Goal: Information Seeking & Learning: Compare options

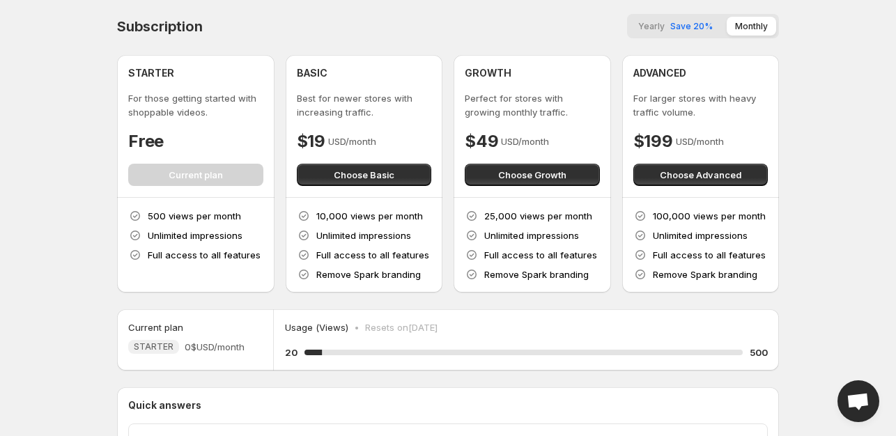
click at [658, 24] on span "Yearly" at bounding box center [652, 26] width 26 height 10
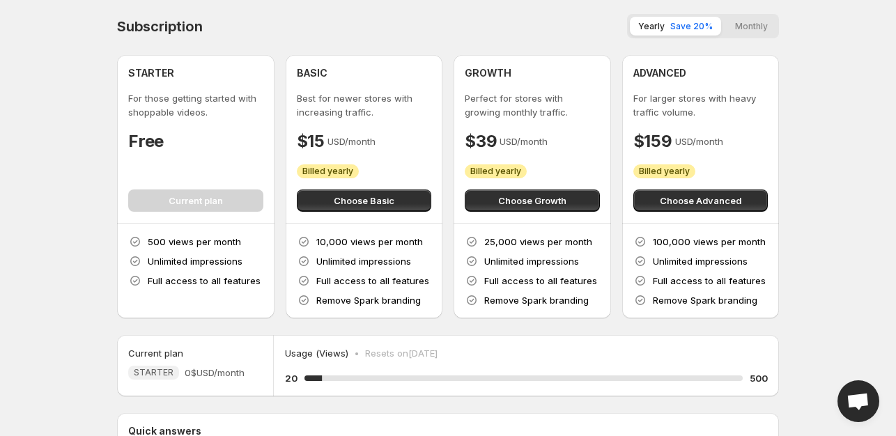
click at [739, 21] on button "Monthly" at bounding box center [751, 26] width 49 height 19
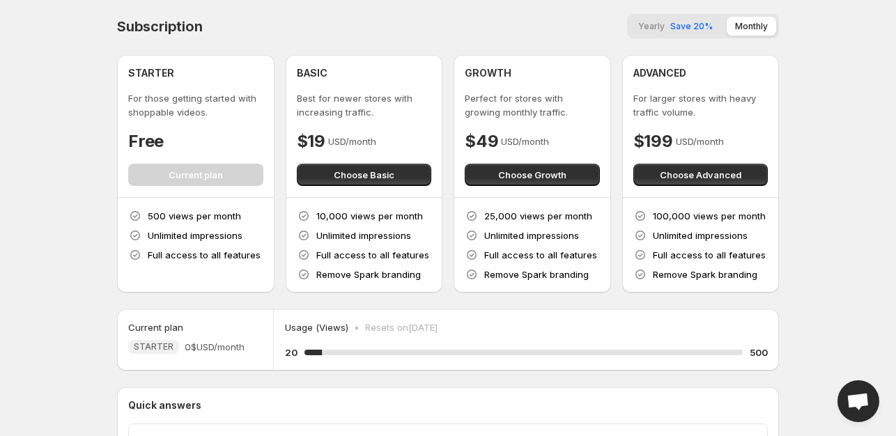
click at [687, 22] on span "Save 20%" at bounding box center [692, 26] width 43 height 10
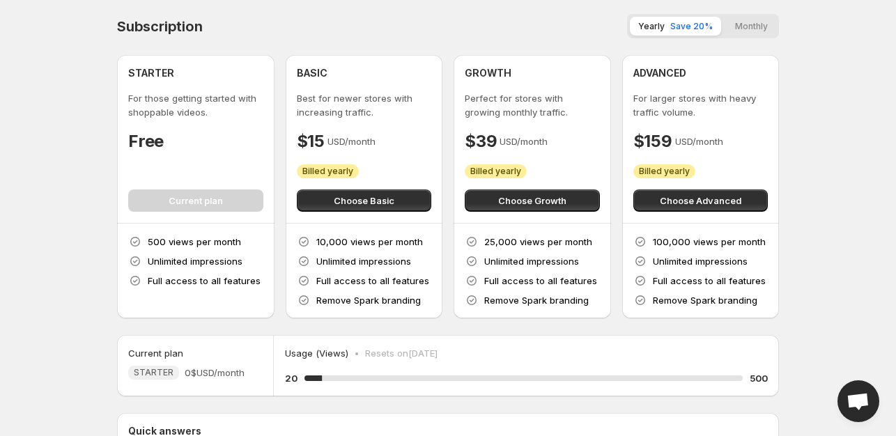
click at [739, 24] on button "Monthly" at bounding box center [751, 26] width 49 height 19
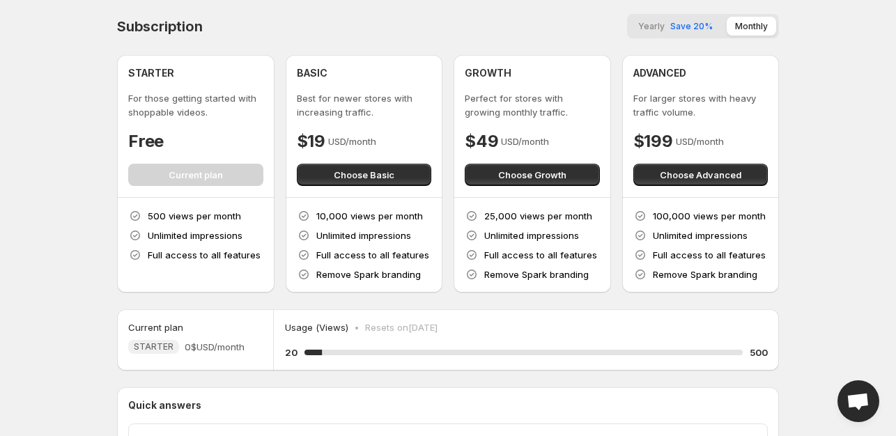
click at [697, 29] on span "Save 20%" at bounding box center [692, 26] width 43 height 10
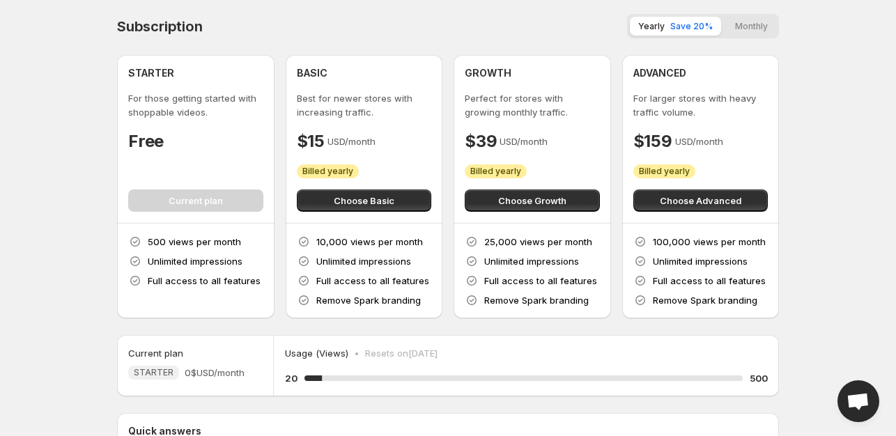
click at [731, 32] on button "Monthly" at bounding box center [751, 26] width 49 height 19
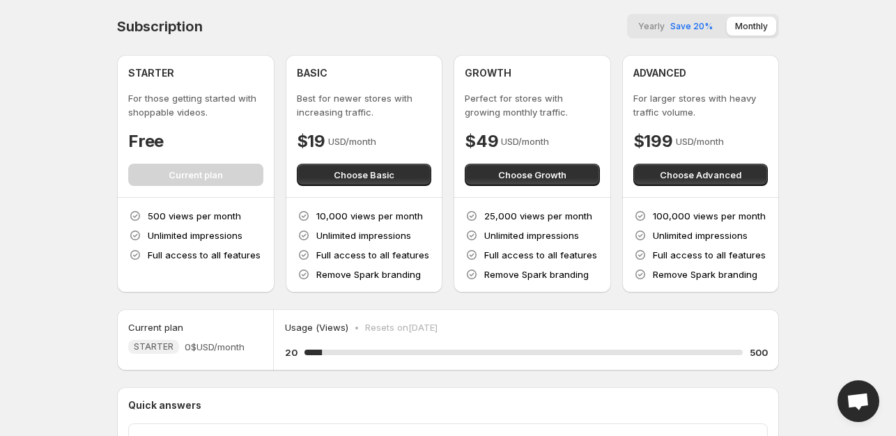
click at [683, 32] on button "Yearly Save 20%" at bounding box center [675, 26] width 91 height 19
